Goal: Task Accomplishment & Management: Use online tool/utility

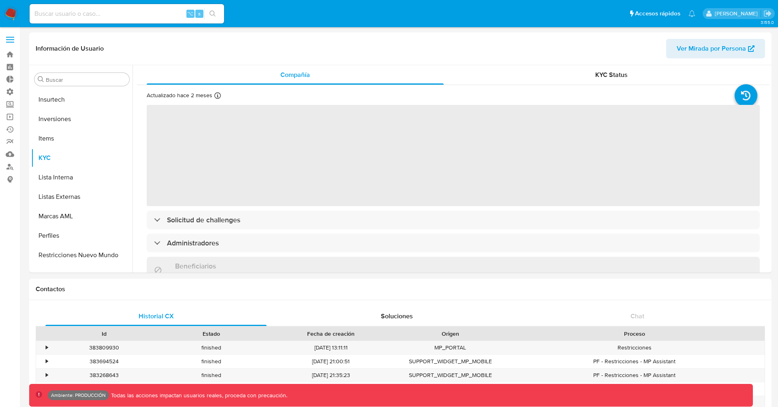
scroll to position [381, 0]
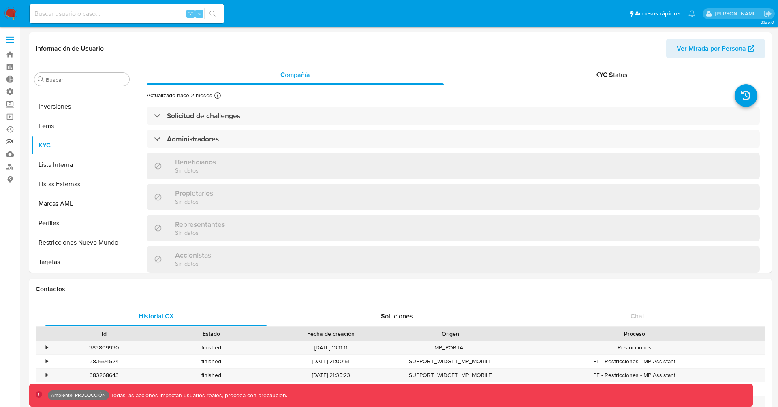
click at [9, 140] on link "Reportes" at bounding box center [48, 142] width 96 height 13
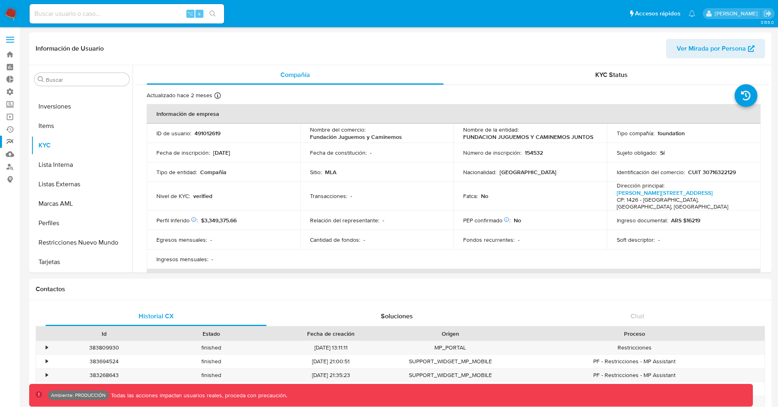
select select "10"
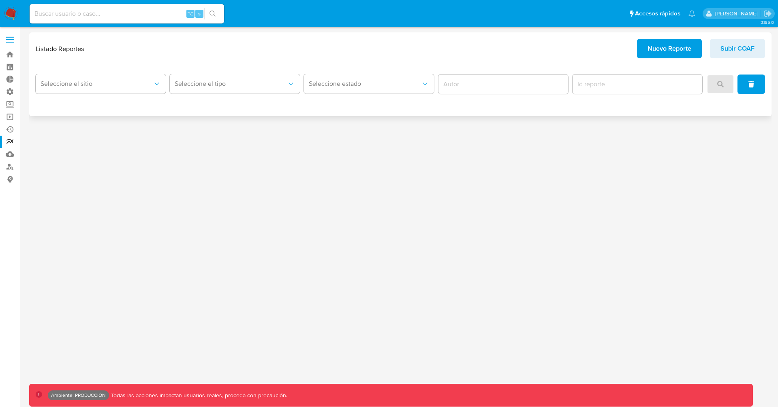
click at [662, 53] on span "Nuevo Reporte" at bounding box center [669, 49] width 44 height 18
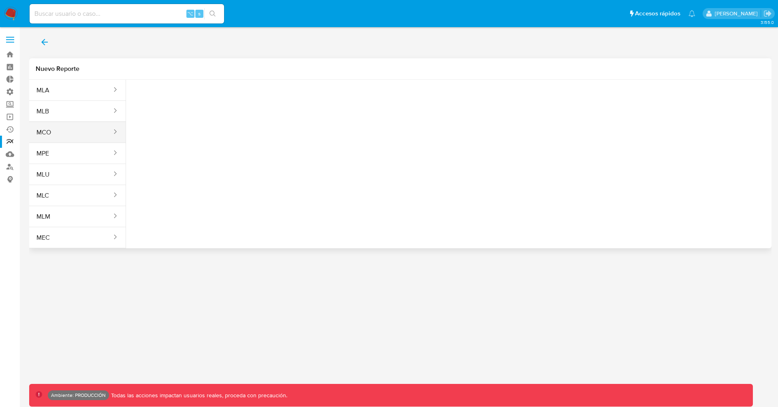
click at [73, 127] on button "MCO" at bounding box center [70, 132] width 83 height 19
click at [173, 102] on span "Seleccione una opcion" at bounding box center [172, 101] width 71 height 8
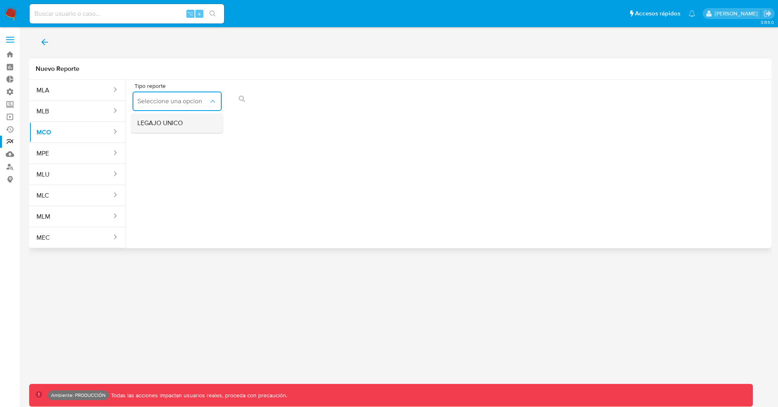
click at [173, 125] on span "LEGAJO UNICO" at bounding box center [159, 123] width 45 height 8
click at [323, 98] on div "Tipo reporte LEGAJO UNICO Tipo de documento CC" at bounding box center [448, 98] width 632 height 31
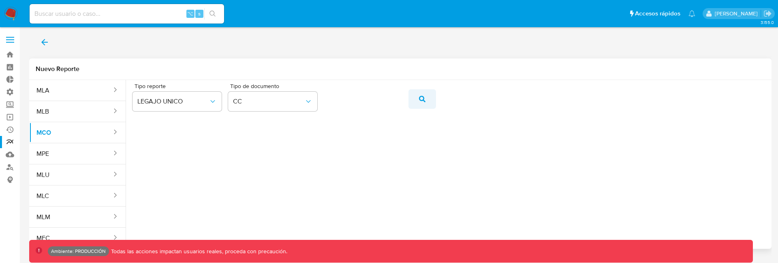
click at [425, 99] on icon "action-search" at bounding box center [422, 99] width 6 height 6
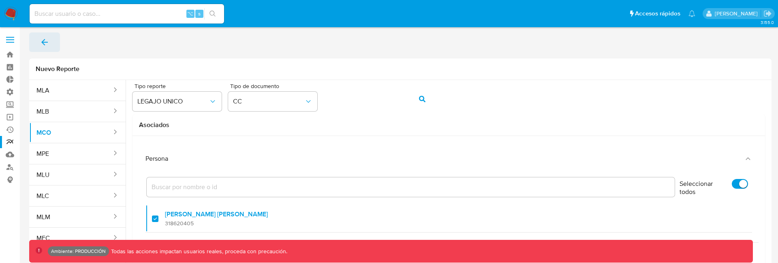
click at [47, 45] on icon "back" at bounding box center [45, 42] width 10 height 10
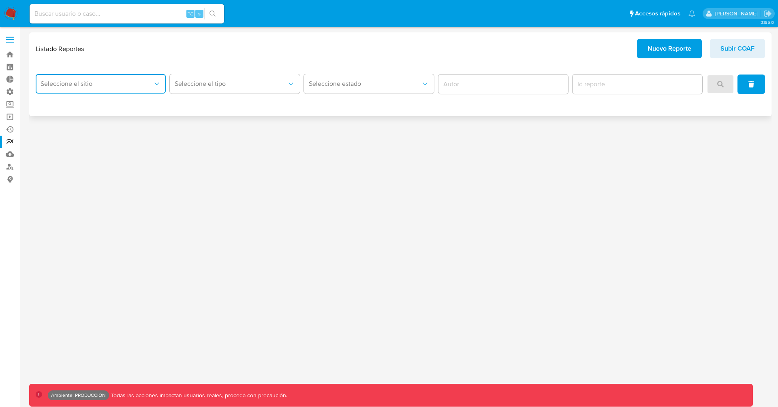
click at [117, 87] on span "Seleccione el sitio" at bounding box center [97, 84] width 112 height 8
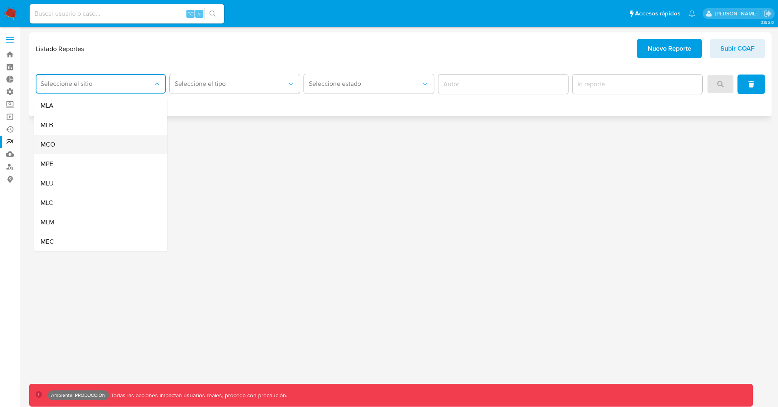
click at [87, 141] on div "MCO" at bounding box center [98, 144] width 115 height 19
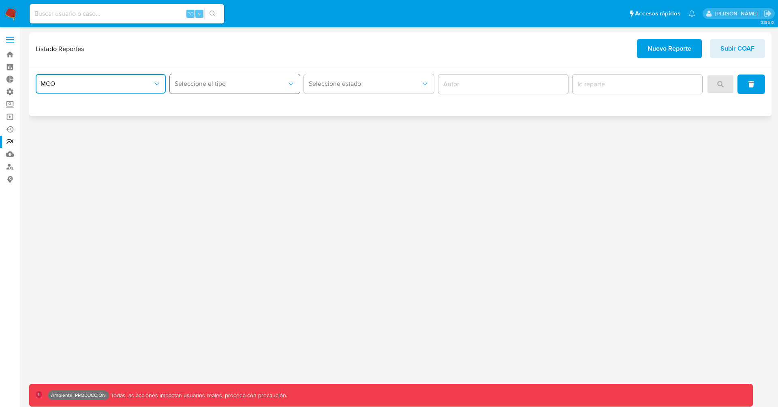
click at [226, 83] on span "Seleccione el tipo" at bounding box center [231, 84] width 112 height 8
click at [218, 108] on span "LEGAJO UNICO" at bounding box center [197, 106] width 45 height 8
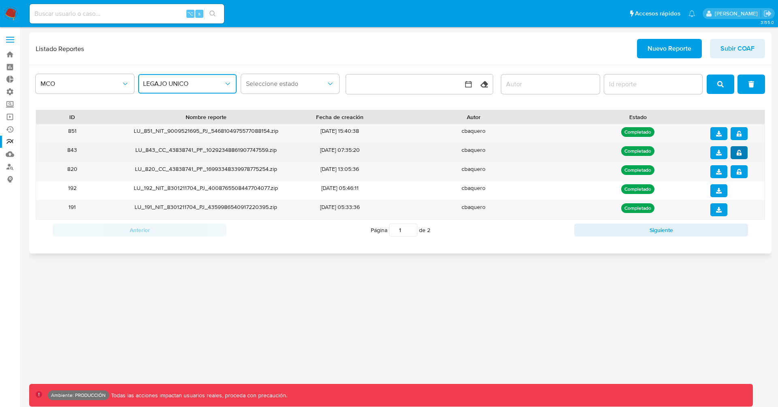
click at [742, 152] on button "notify_security" at bounding box center [738, 152] width 17 height 13
